Goal: Task Accomplishment & Management: Manage account settings

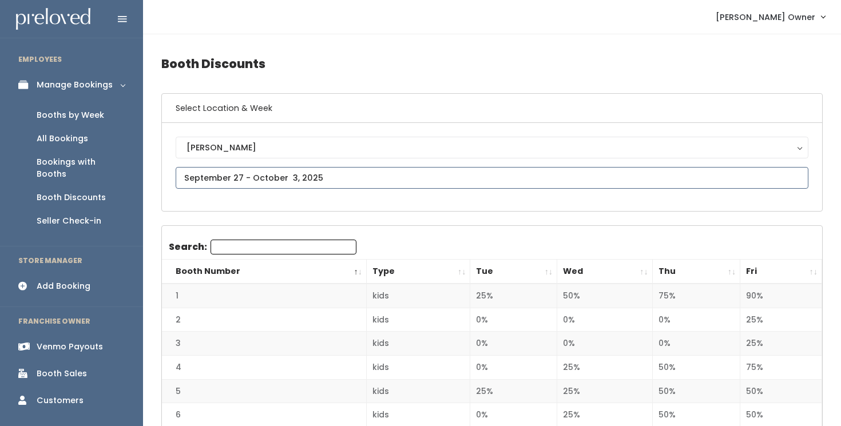
click at [301, 180] on input "text" at bounding box center [492, 178] width 633 height 22
click at [97, 116] on div "Booths by Week" at bounding box center [71, 115] width 68 height 12
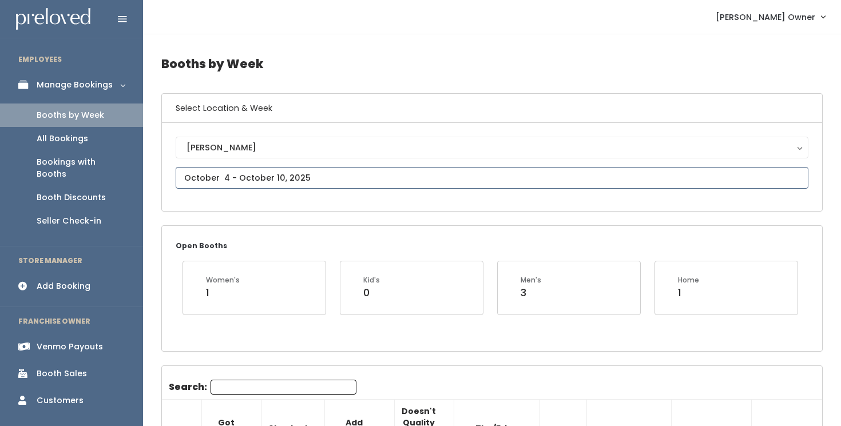
click at [268, 179] on input "text" at bounding box center [492, 178] width 633 height 22
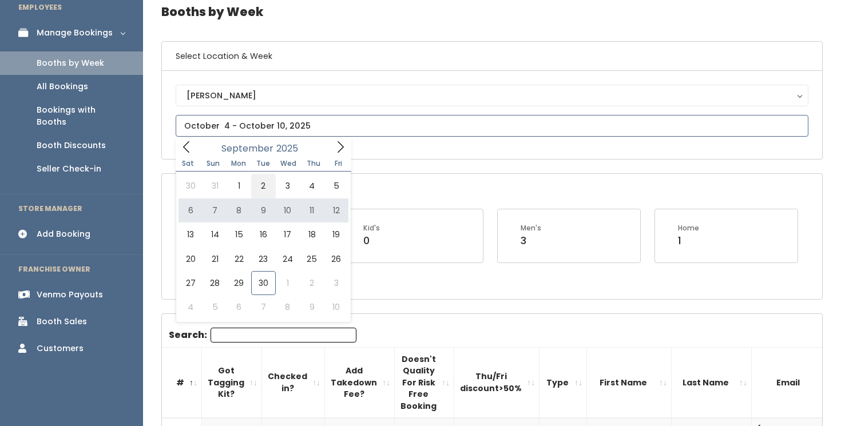
scroll to position [55, 0]
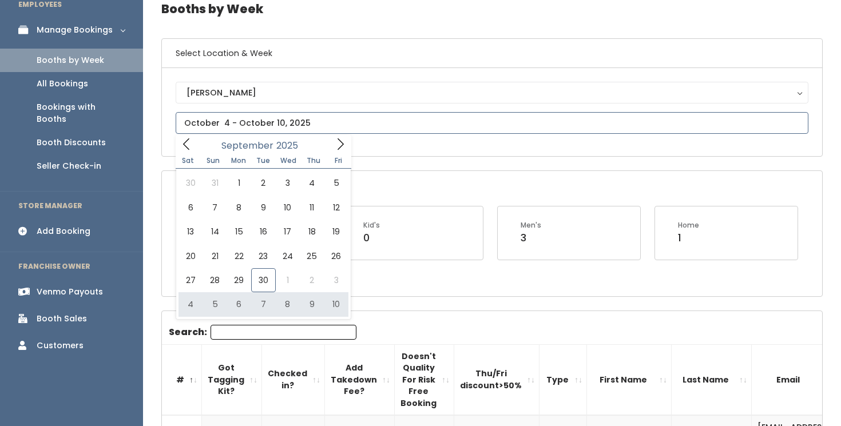
type input "[DATE] to [DATE]"
